Goal: Task Accomplishment & Management: Manage account settings

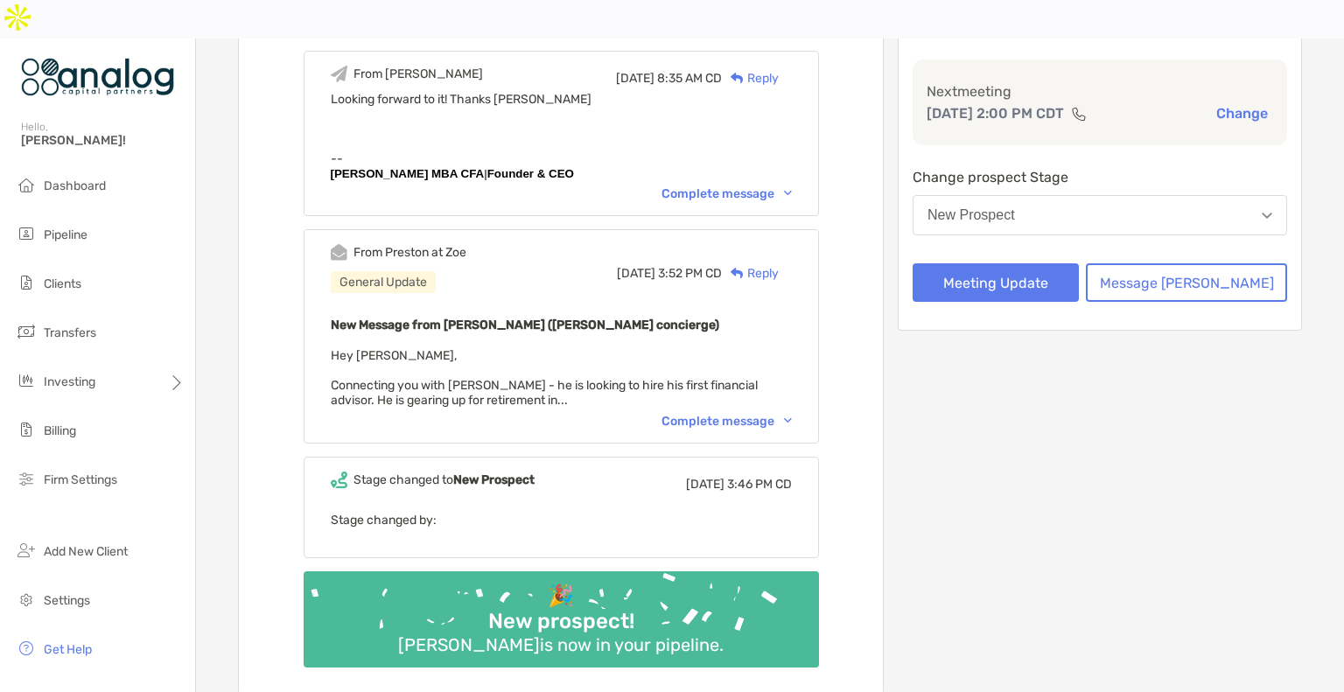
scroll to position [285, 0]
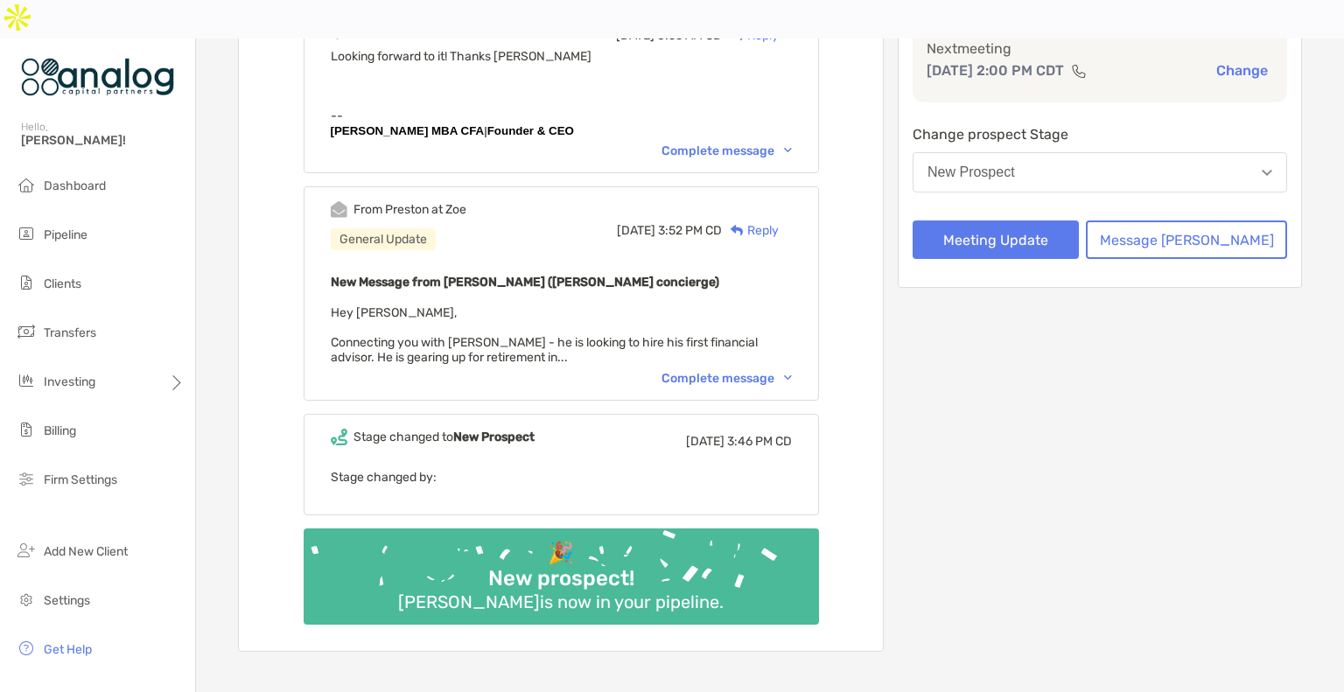
click at [707, 371] on div "Complete message" at bounding box center [727, 378] width 130 height 15
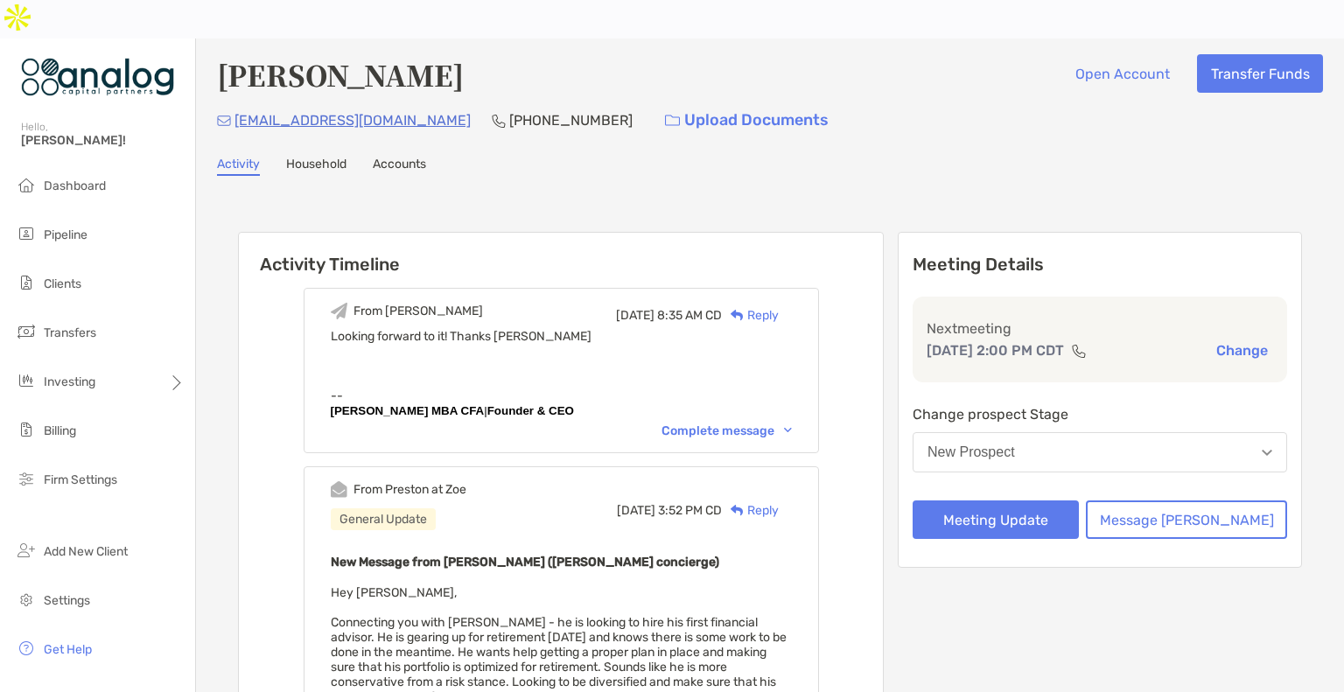
scroll to position [5, 0]
